Goal: Find specific page/section: Find specific page/section

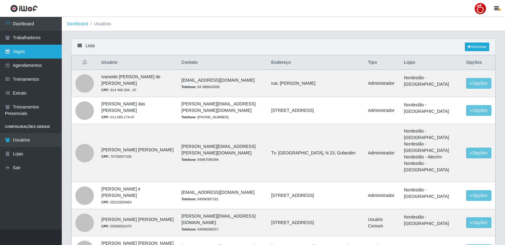
click at [34, 52] on link "Vagas" at bounding box center [31, 52] width 62 height 14
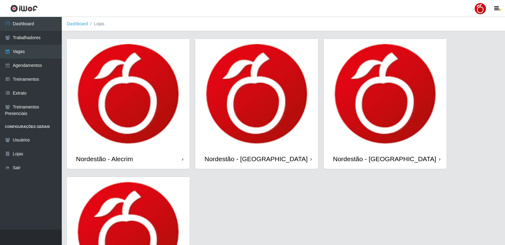
click at [169, 159] on div "Nordestão - Alecrim" at bounding box center [128, 159] width 123 height 20
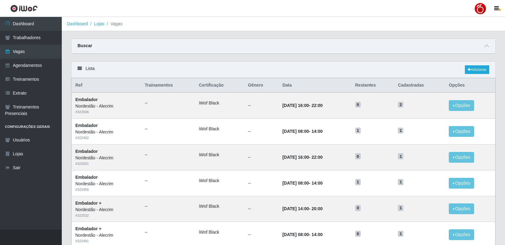
click at [287, 58] on div "Carregando... Buscar Início em Término em Função [Selecione...] Balconista + Ba…" at bounding box center [283, 50] width 434 height 23
click at [292, 60] on div "Carregando... Buscar Início em Término em Função [Selecione...] Balconista + Ba…" at bounding box center [283, 50] width 434 height 23
